Goal: Find contact information: Find contact information

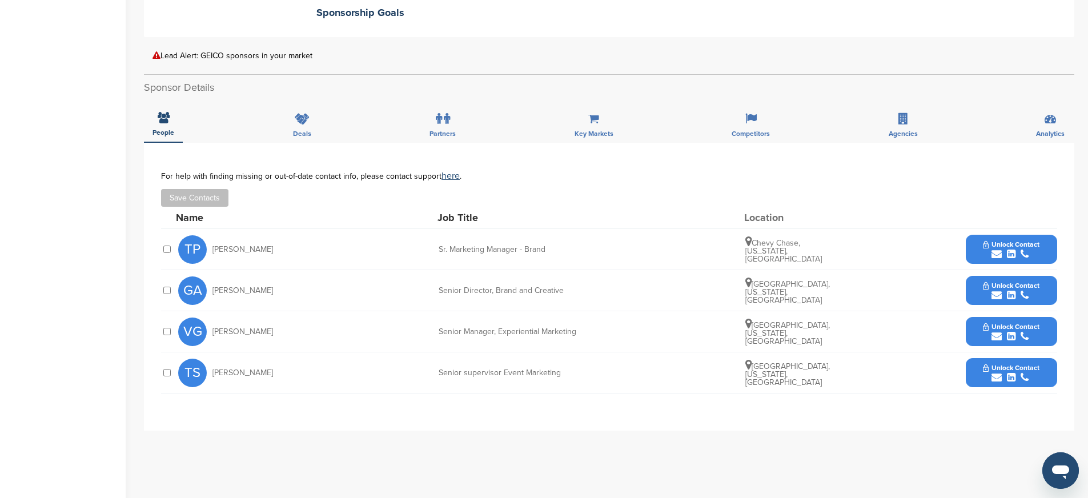
scroll to position [386, 0]
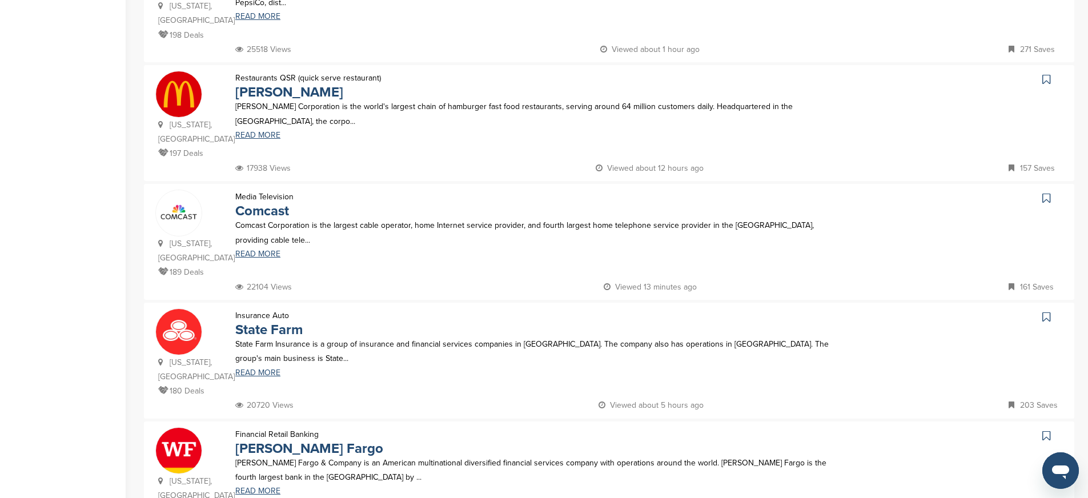
scroll to position [909, 0]
click at [259, 320] on link "State Farm" at bounding box center [268, 328] width 67 height 17
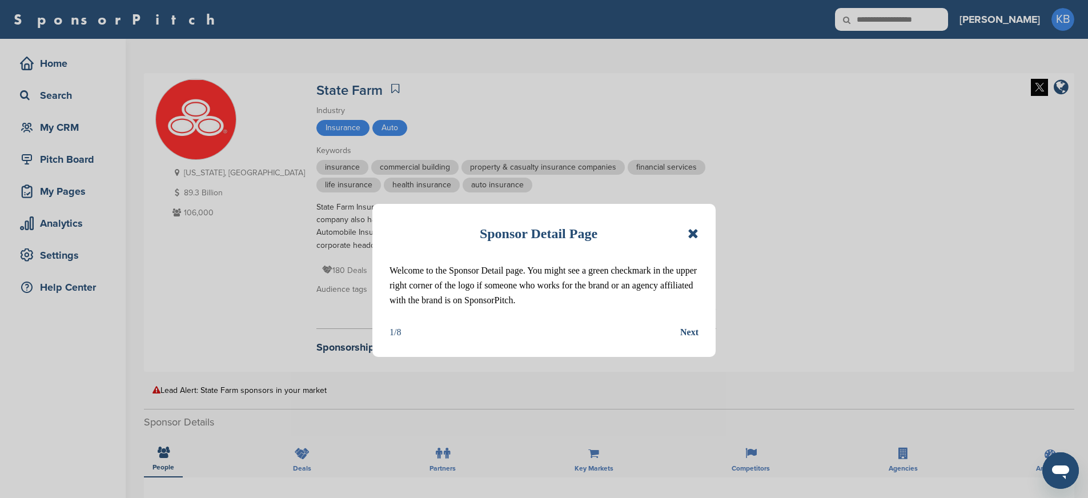
click at [695, 227] on icon at bounding box center [693, 234] width 11 height 14
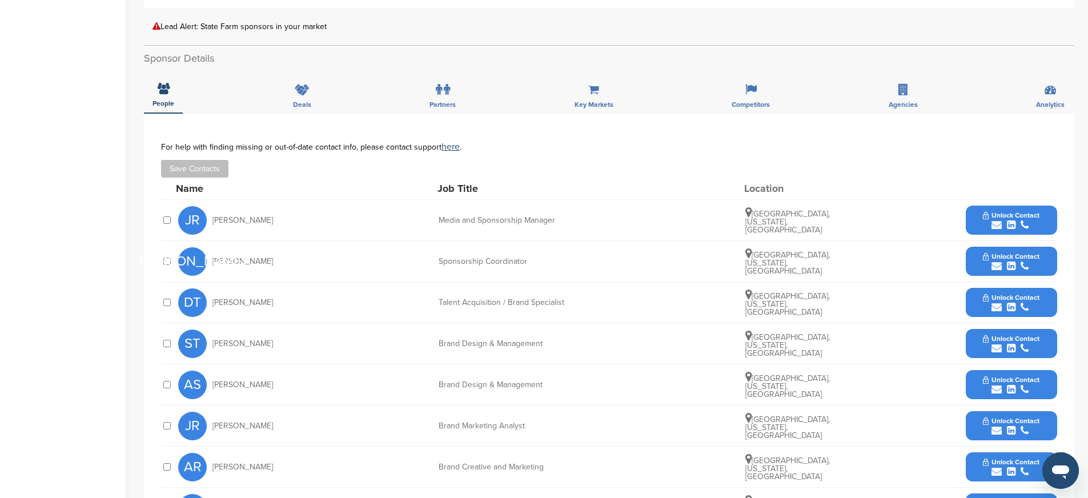
scroll to position [363, 0]
drag, startPoint x: 284, startPoint y: 219, endPoint x: 217, endPoint y: 220, distance: 66.8
click at [214, 220] on div "JR [PERSON_NAME]" at bounding box center [241, 221] width 126 height 29
click at [1005, 217] on span "Unlock Contact" at bounding box center [1011, 216] width 57 height 8
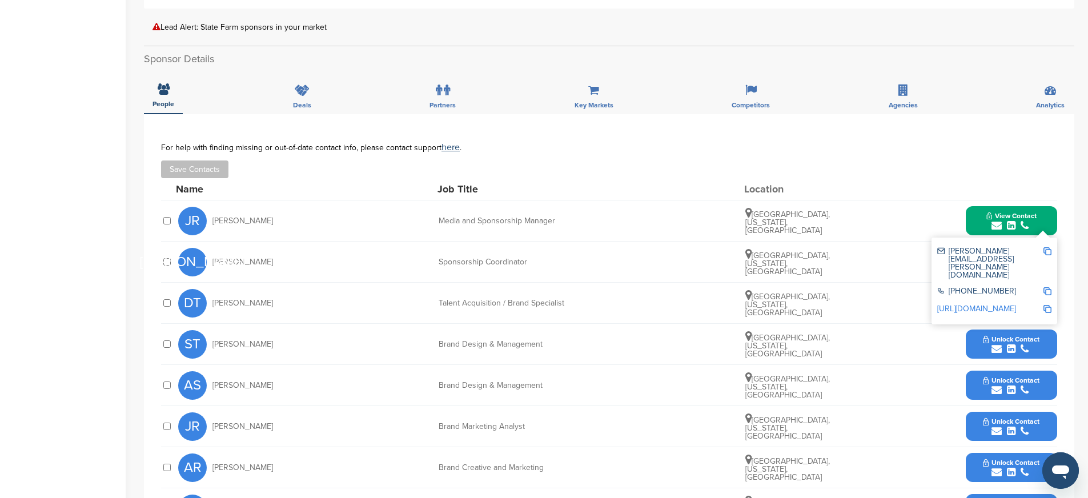
click at [1049, 251] on img at bounding box center [1047, 251] width 8 height 8
copy span "[PERSON_NAME]"
drag, startPoint x: 440, startPoint y: 221, endPoint x: 559, endPoint y: 227, distance: 118.9
click at [559, 227] on div "JR [PERSON_NAME] Media and Sponsorship Manager [GEOGRAPHIC_DATA], [US_STATE], […" at bounding box center [617, 220] width 879 height 41
copy div "Media and Sponsorship Manager"
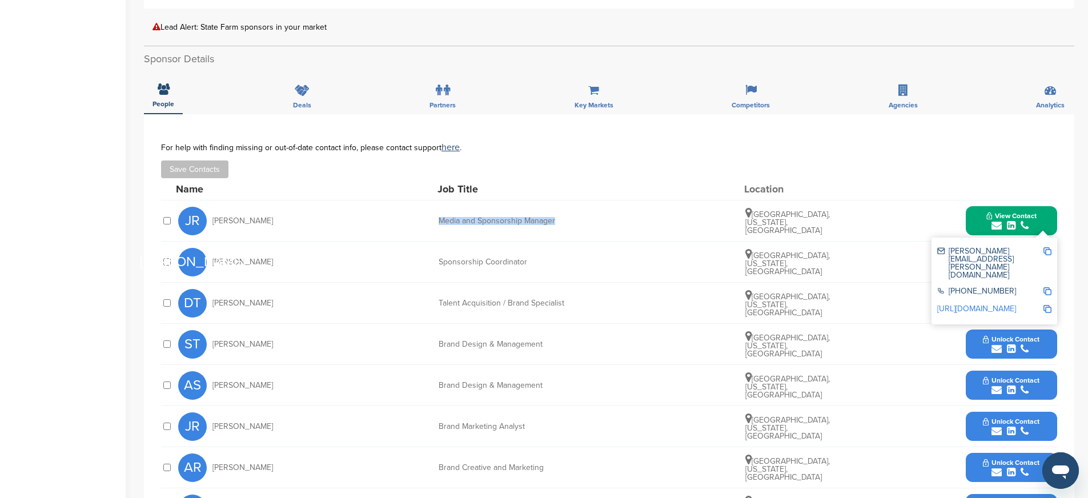
click at [1049, 287] on img at bounding box center [1047, 291] width 8 height 8
copy div "Media and Sponsorship Manager"
click at [1046, 305] on img at bounding box center [1047, 309] width 8 height 8
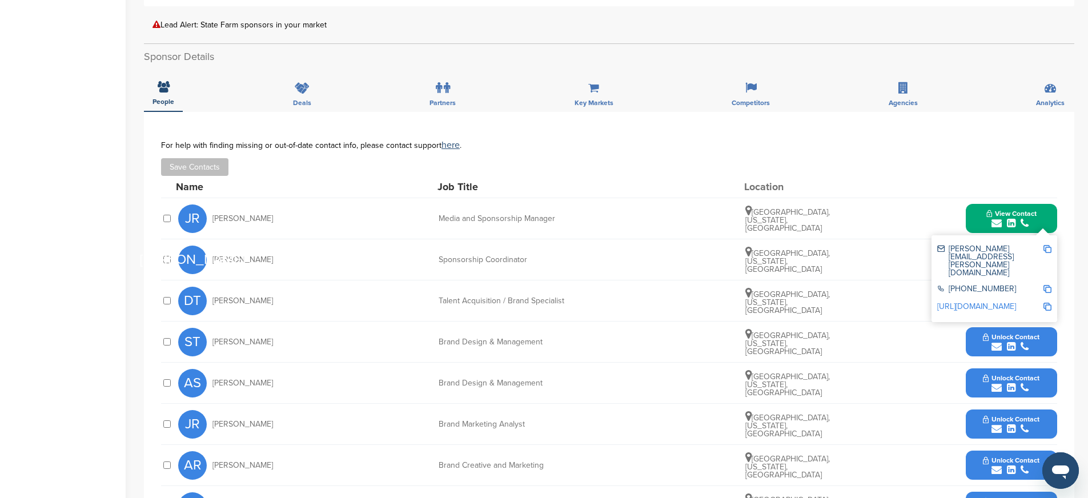
scroll to position [368, 0]
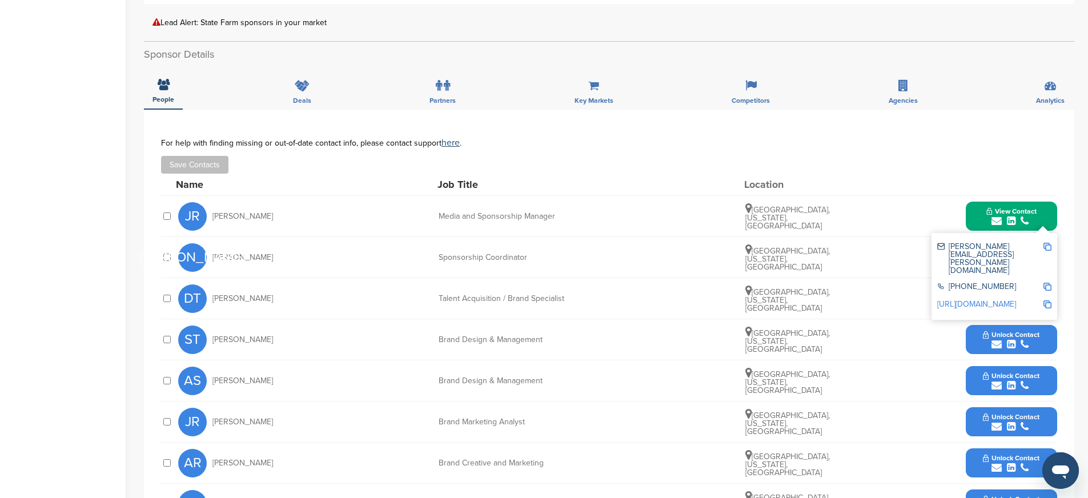
click at [637, 292] on div "DT [PERSON_NAME] Talent Acquisition / Brand Specialist [GEOGRAPHIC_DATA], [US_S…" at bounding box center [617, 298] width 879 height 41
click at [1017, 210] on span "View Contact" at bounding box center [1011, 211] width 50 height 8
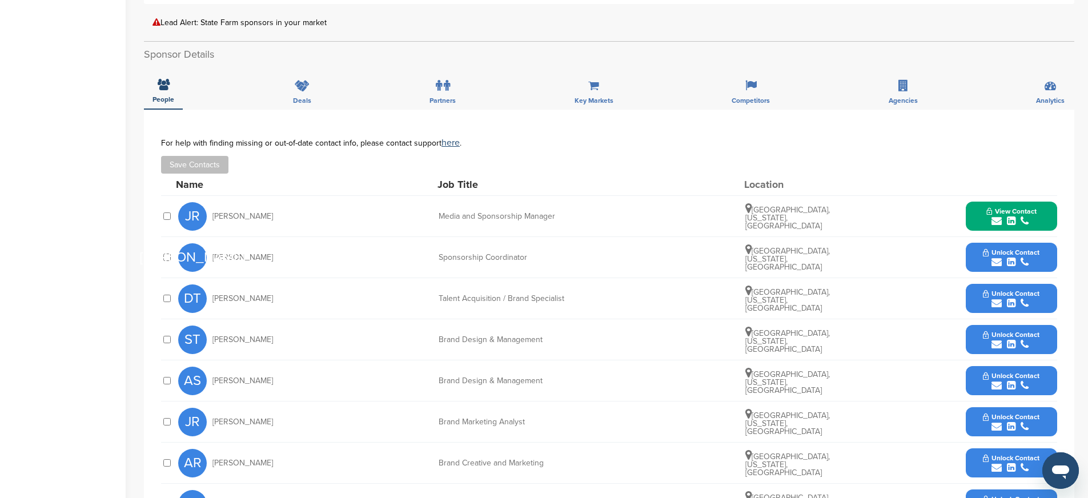
click at [1037, 259] on div "submit" at bounding box center [1011, 262] width 57 height 11
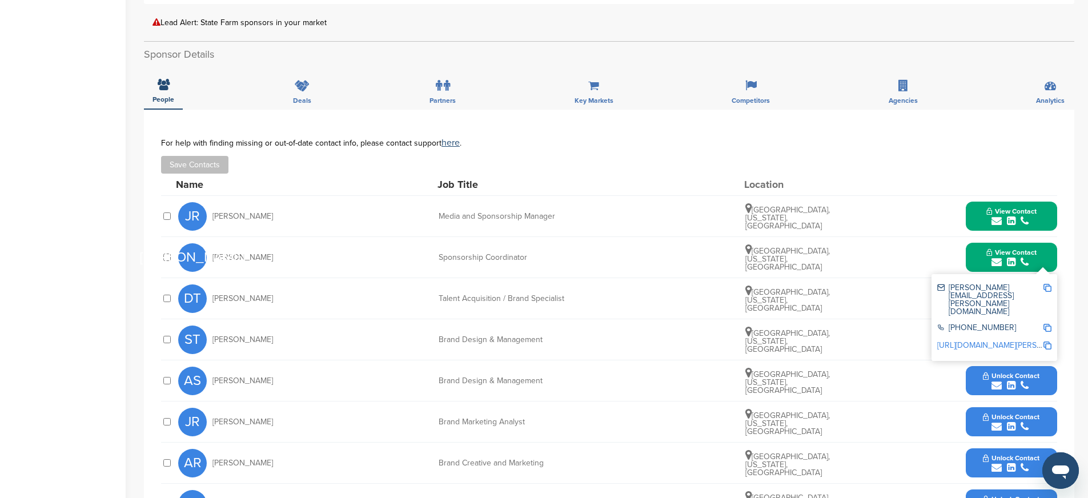
click at [1047, 287] on img at bounding box center [1047, 288] width 8 height 8
drag, startPoint x: 545, startPoint y: 258, endPoint x: 439, endPoint y: 258, distance: 106.8
click at [439, 258] on div "Sponsorship Coordinator" at bounding box center [524, 258] width 171 height 8
copy div "Sponsorship Coordinator"
click at [1048, 324] on img at bounding box center [1047, 328] width 8 height 8
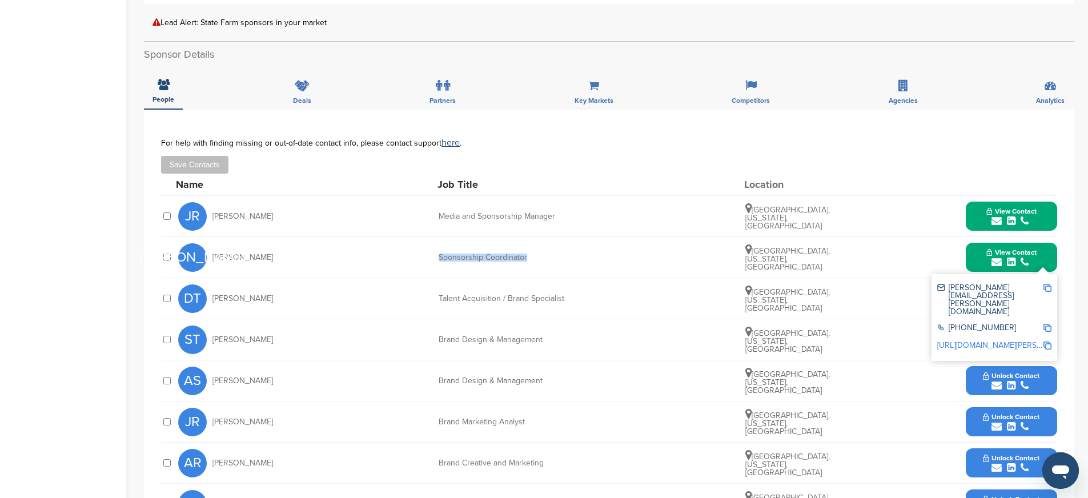
copy div "Sponsorship Coordinator"
click at [1049, 342] on img at bounding box center [1047, 346] width 8 height 8
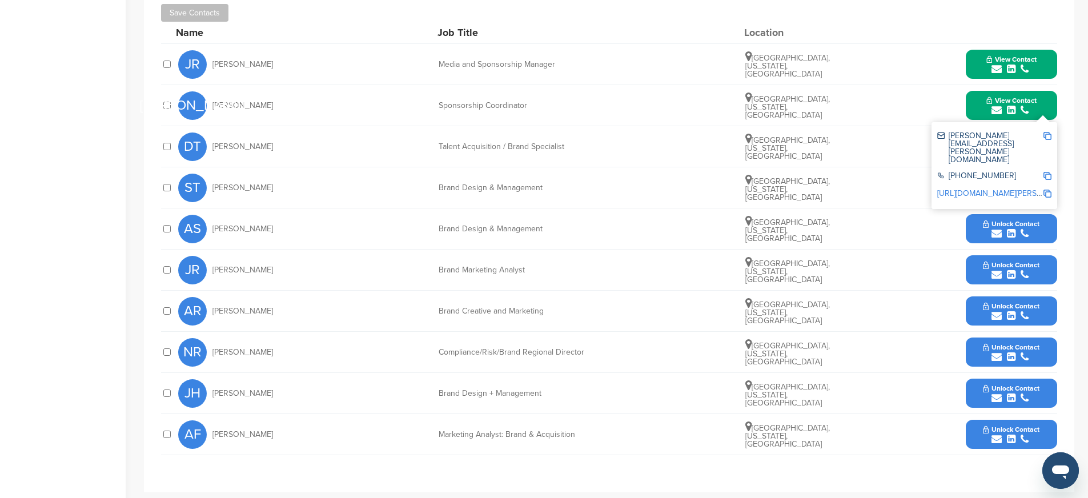
scroll to position [516, 0]
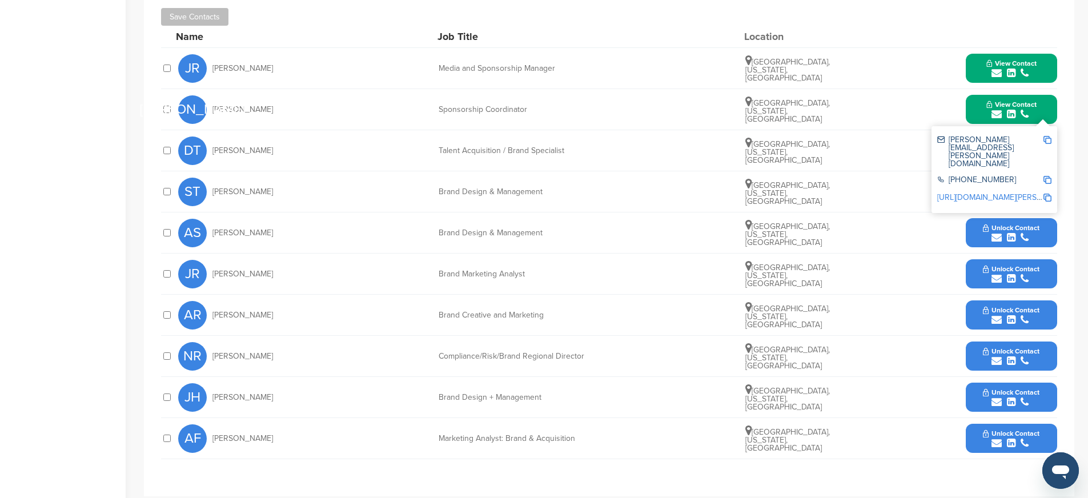
click at [977, 143] on div "[PERSON_NAME][EMAIL_ADDRESS][PERSON_NAME][DOMAIN_NAME]" at bounding box center [990, 152] width 106 height 32
click at [984, 119] on button "View Contact" at bounding box center [1012, 110] width 78 height 34
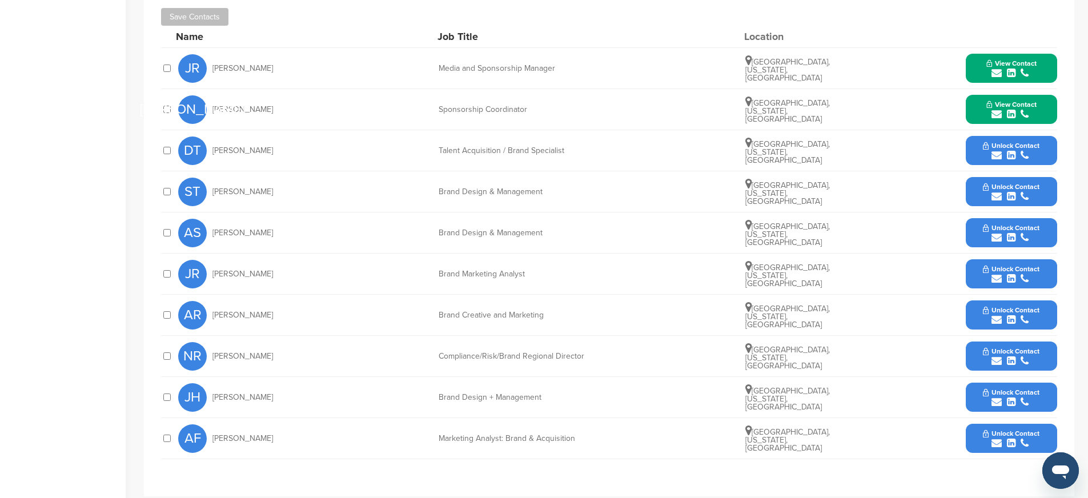
click at [1038, 189] on span "Unlock Contact" at bounding box center [1011, 187] width 57 height 8
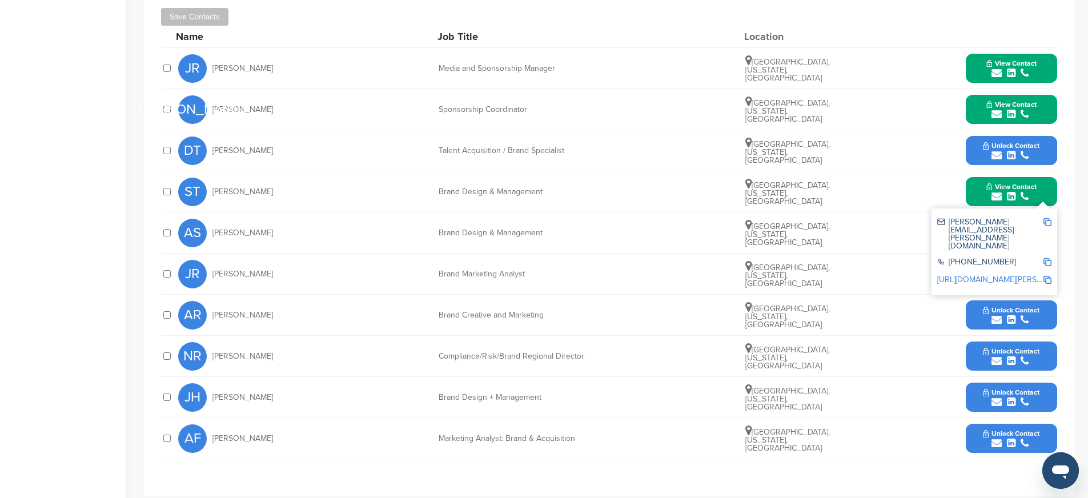
click at [1049, 222] on img at bounding box center [1047, 222] width 8 height 8
drag, startPoint x: 434, startPoint y: 191, endPoint x: 542, endPoint y: 197, distance: 108.1
click at [542, 197] on div "ST [PERSON_NAME] Brand Design & Management [GEOGRAPHIC_DATA], [US_STATE], [GEOG…" at bounding box center [617, 191] width 879 height 41
copy div "Brand Design & Management"
click at [1047, 258] on img at bounding box center [1047, 262] width 8 height 8
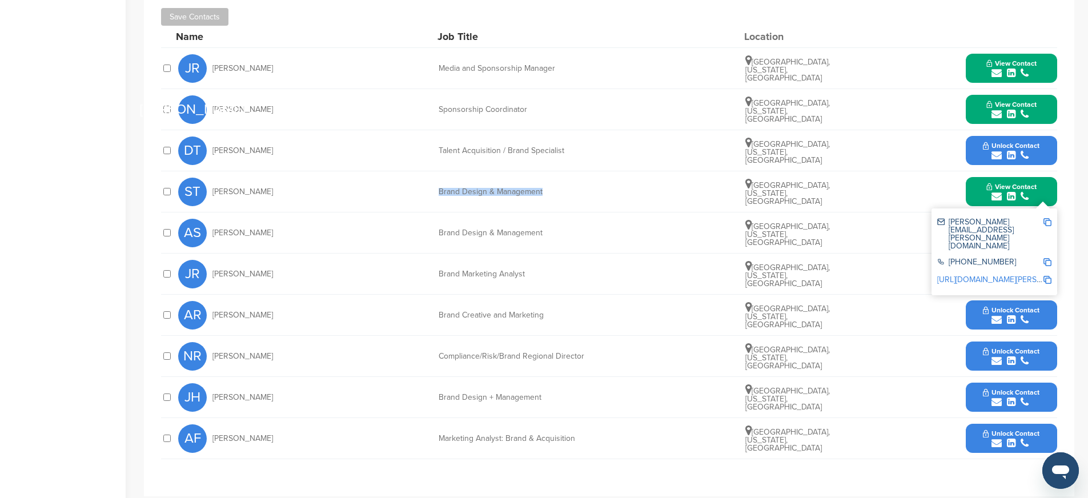
copy div "Brand Design & Management"
click at [1047, 276] on img at bounding box center [1047, 280] width 8 height 8
